Goal: Information Seeking & Learning: Stay updated

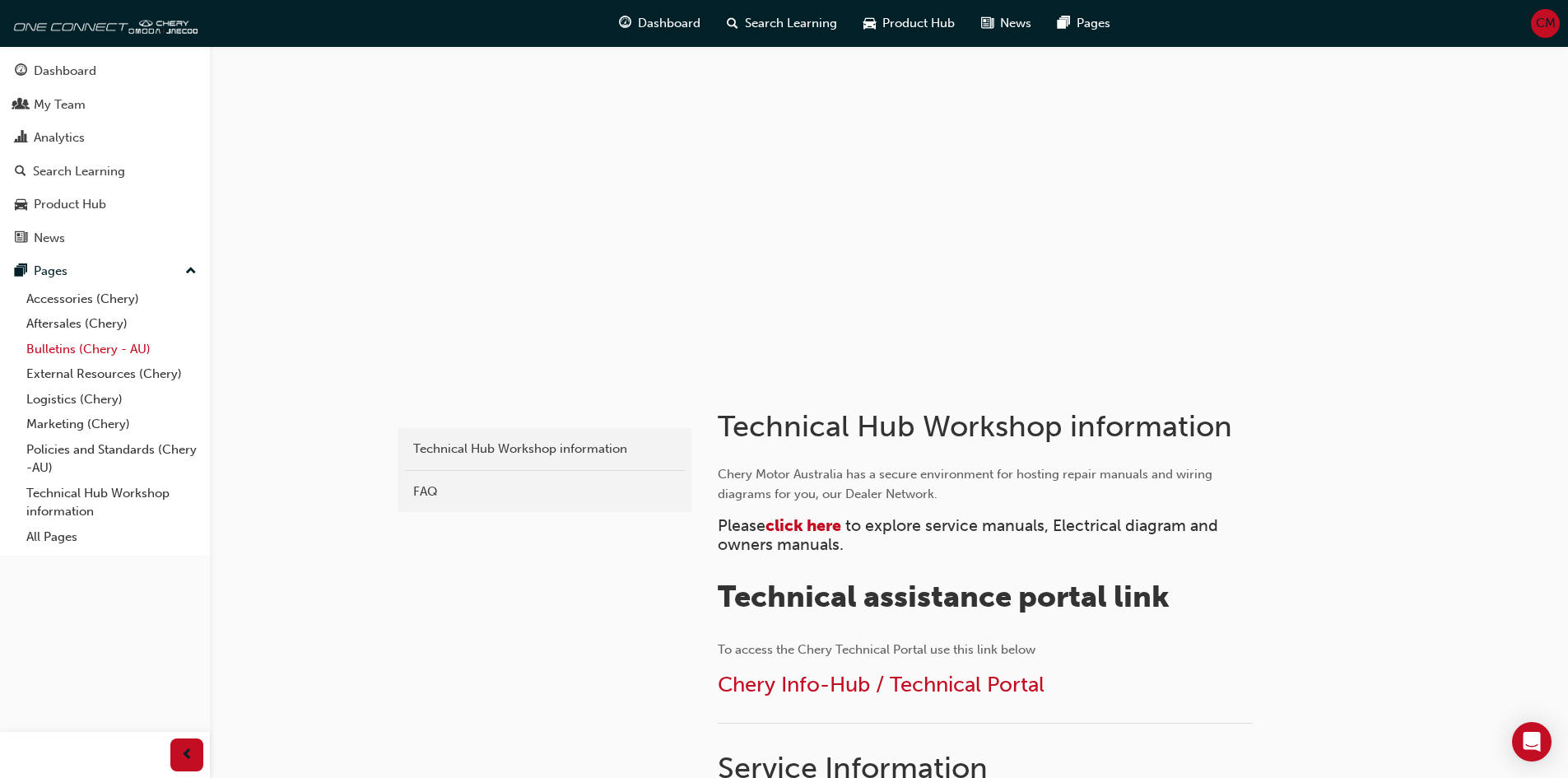
click at [84, 353] on link "Bulletins (Chery - AU)" at bounding box center [111, 350] width 184 height 25
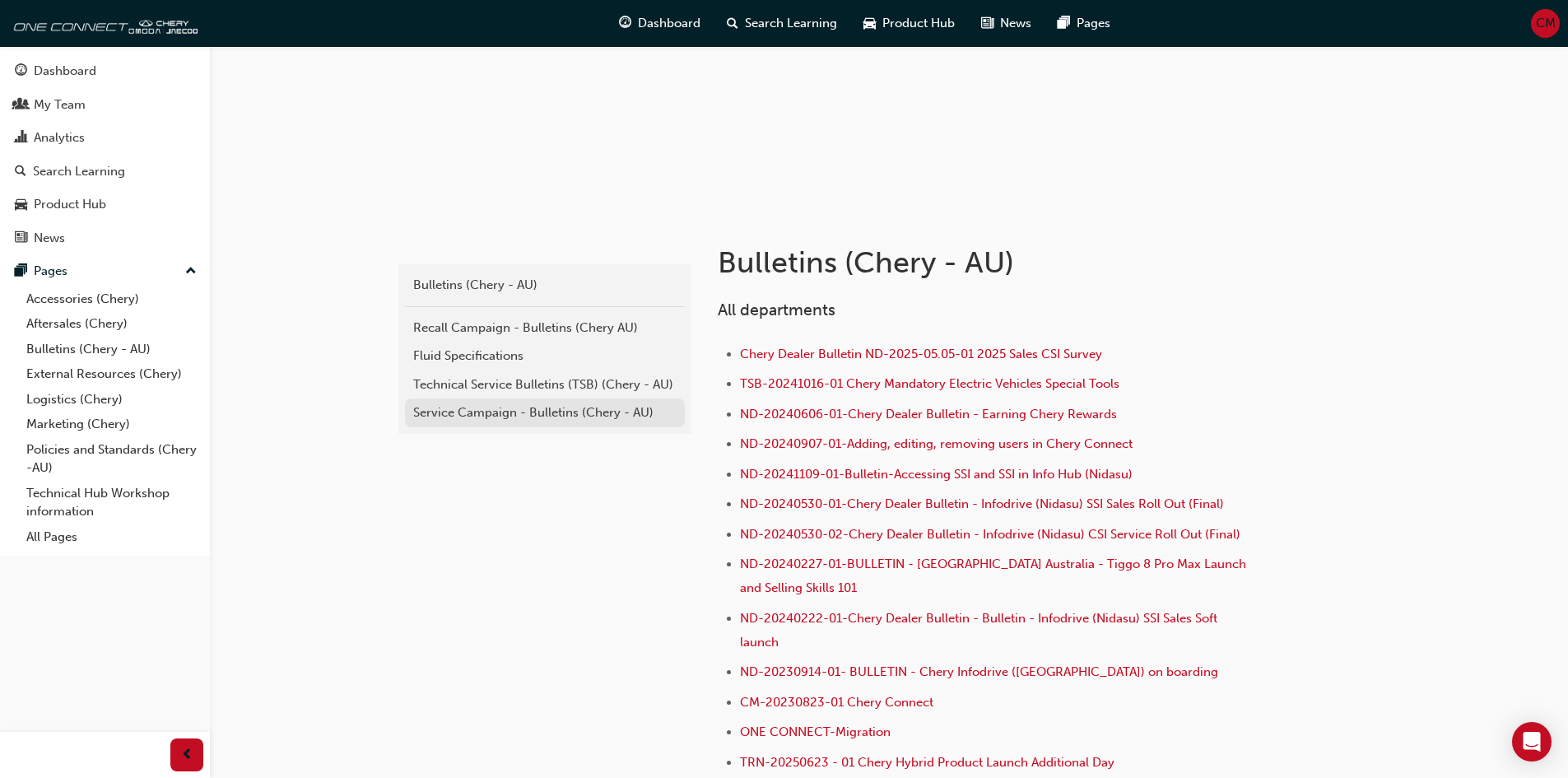
scroll to position [165, 0]
click at [556, 384] on div "Technical Service Bulletins (TSB) (Chery - AU)" at bounding box center [544, 384] width 264 height 19
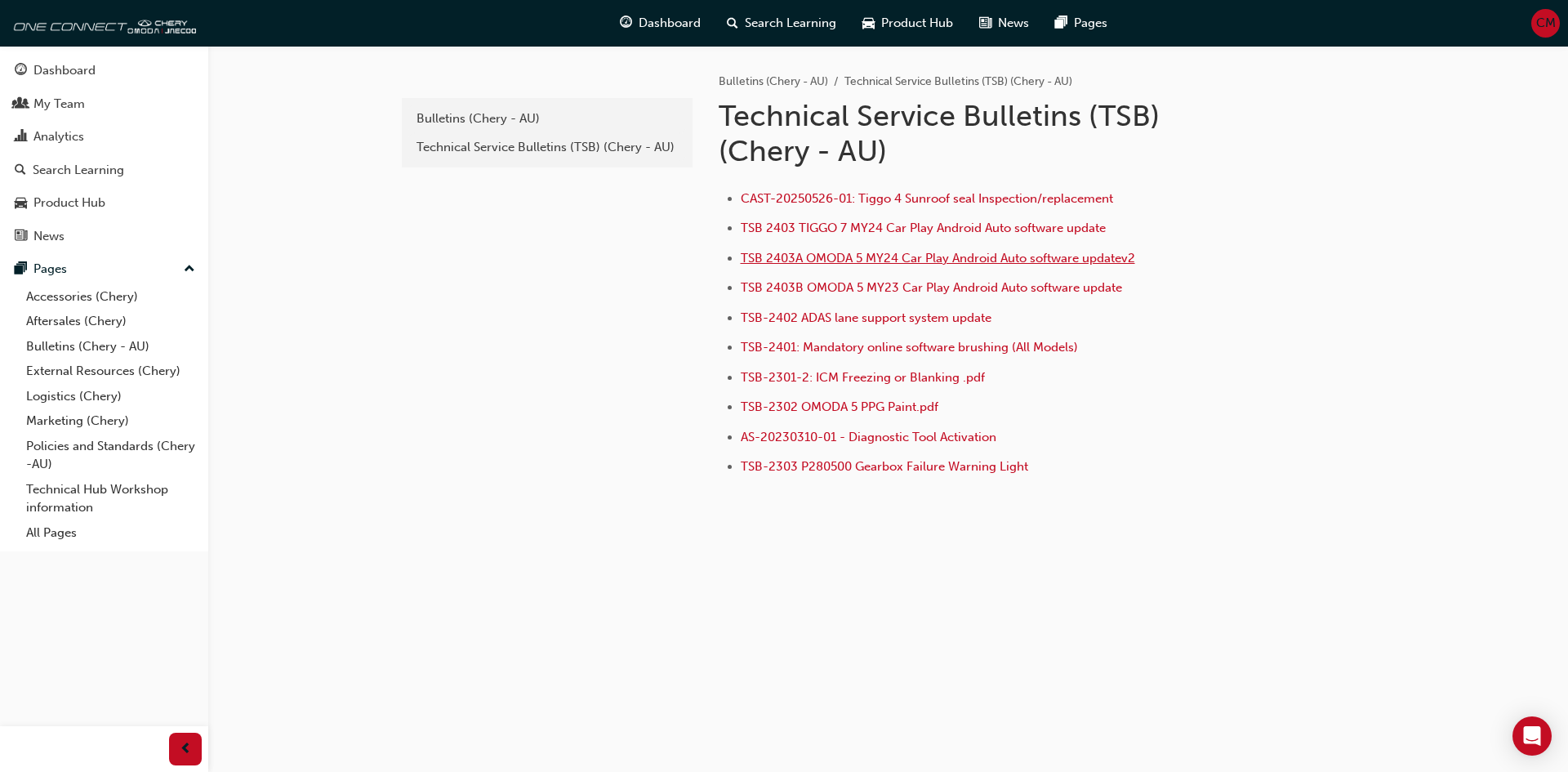
click at [988, 256] on span "TSB 2403A OMODA 5 MY24 Car Play Android Auto software updatev2" at bounding box center [938, 258] width 394 height 14
